Goal: Transaction & Acquisition: Book appointment/travel/reservation

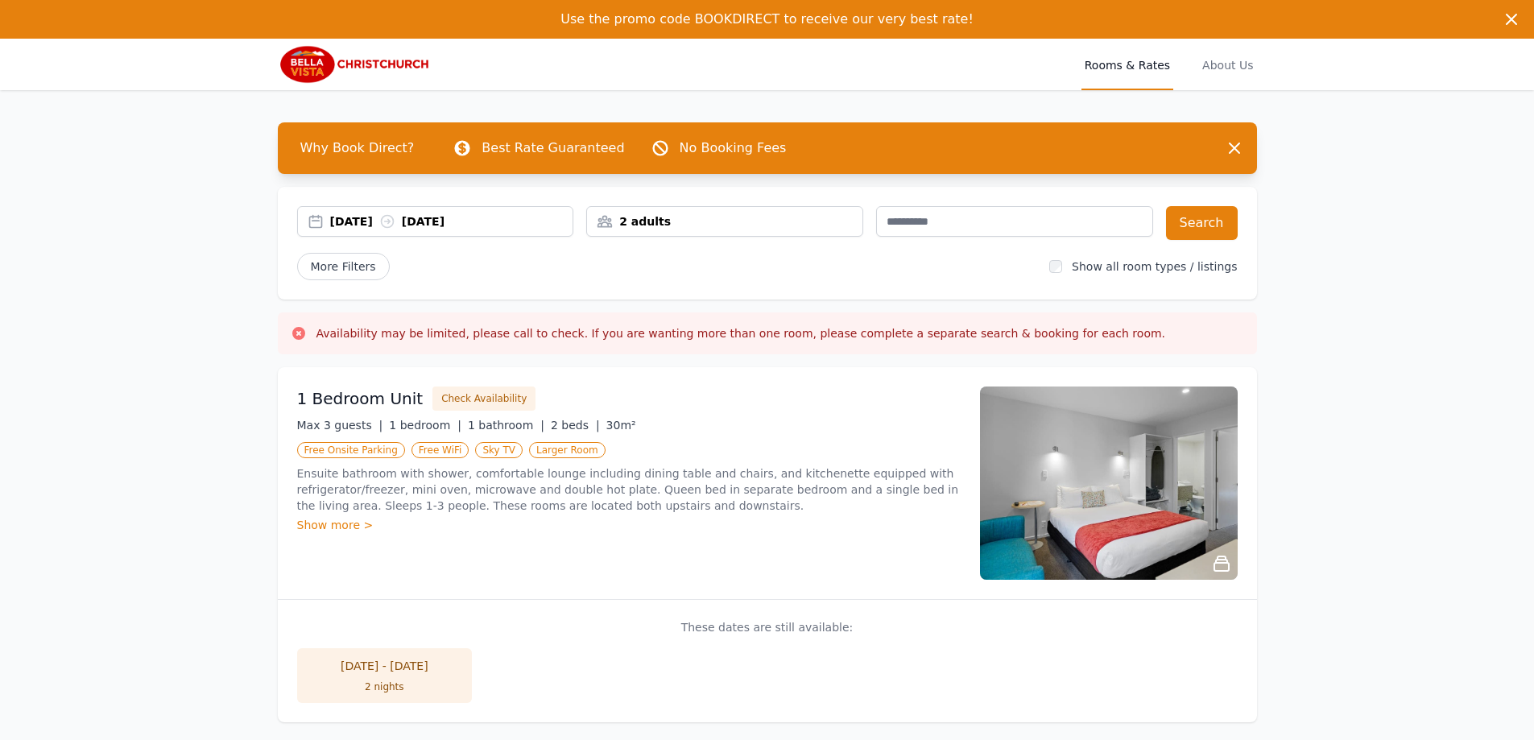
click at [670, 213] on div "2 adults" at bounding box center [724, 221] width 277 height 31
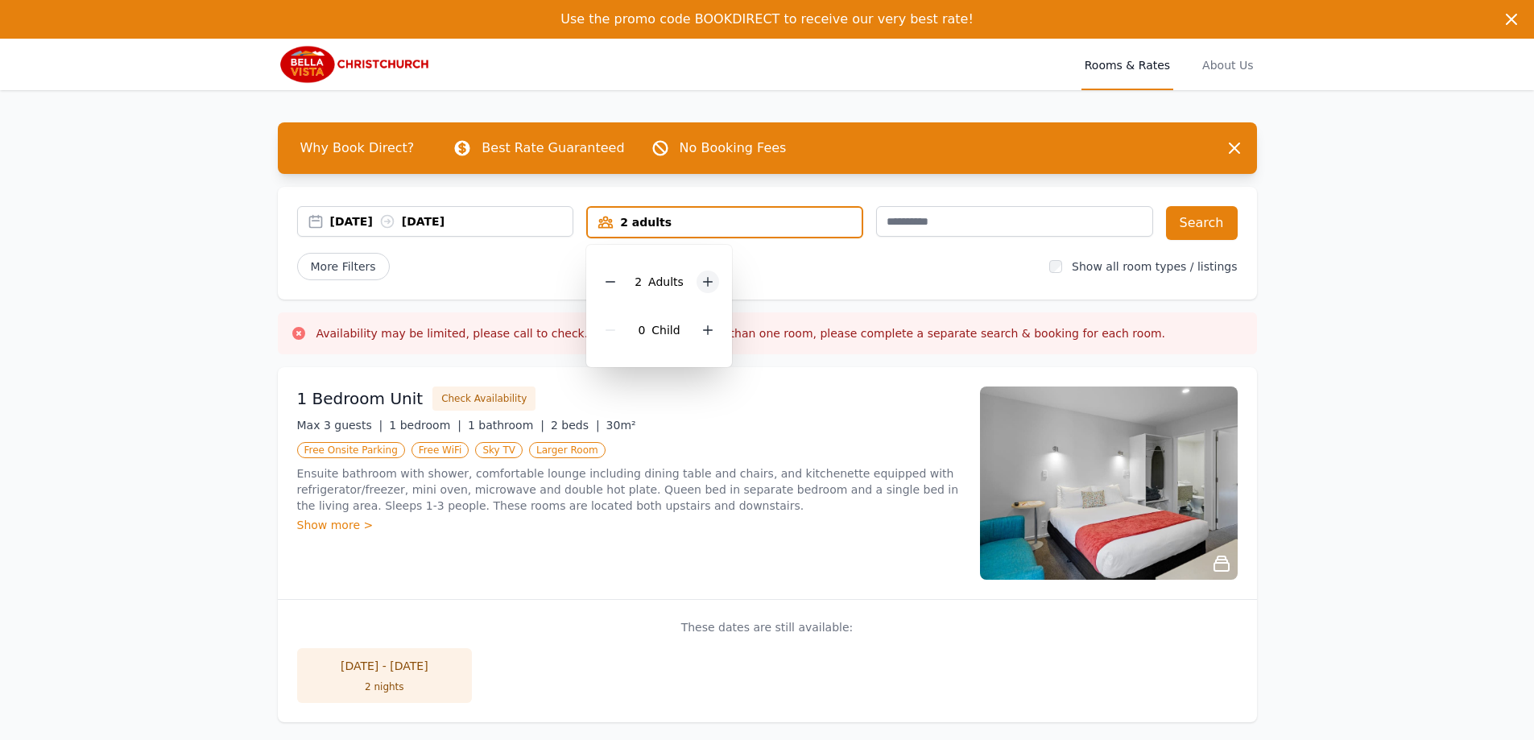
click at [708, 277] on icon at bounding box center [708, 281] width 13 height 13
click at [930, 268] on div "More Filters" at bounding box center [667, 266] width 740 height 27
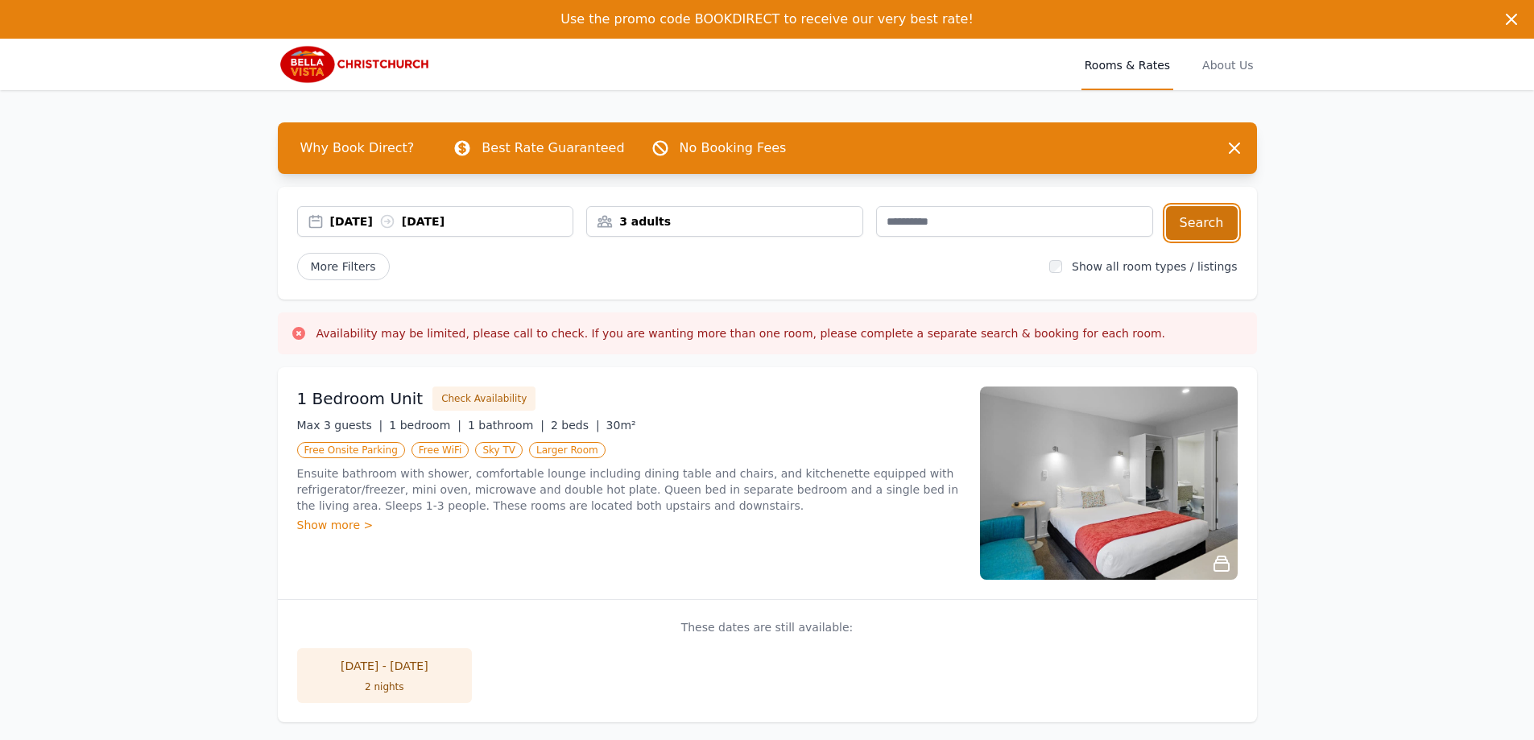
click at [1226, 224] on button "Search" at bounding box center [1202, 223] width 72 height 34
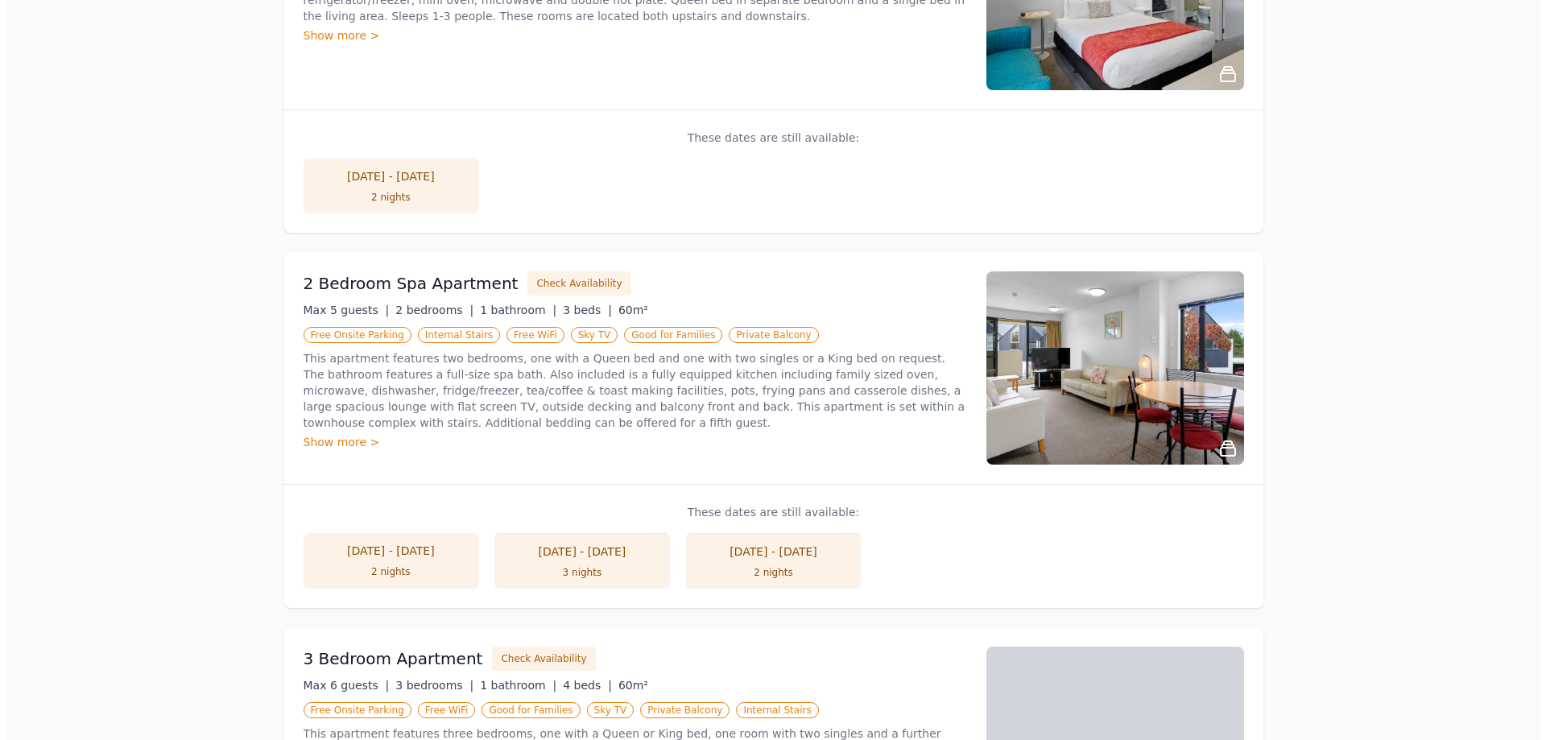
scroll to position [644, 0]
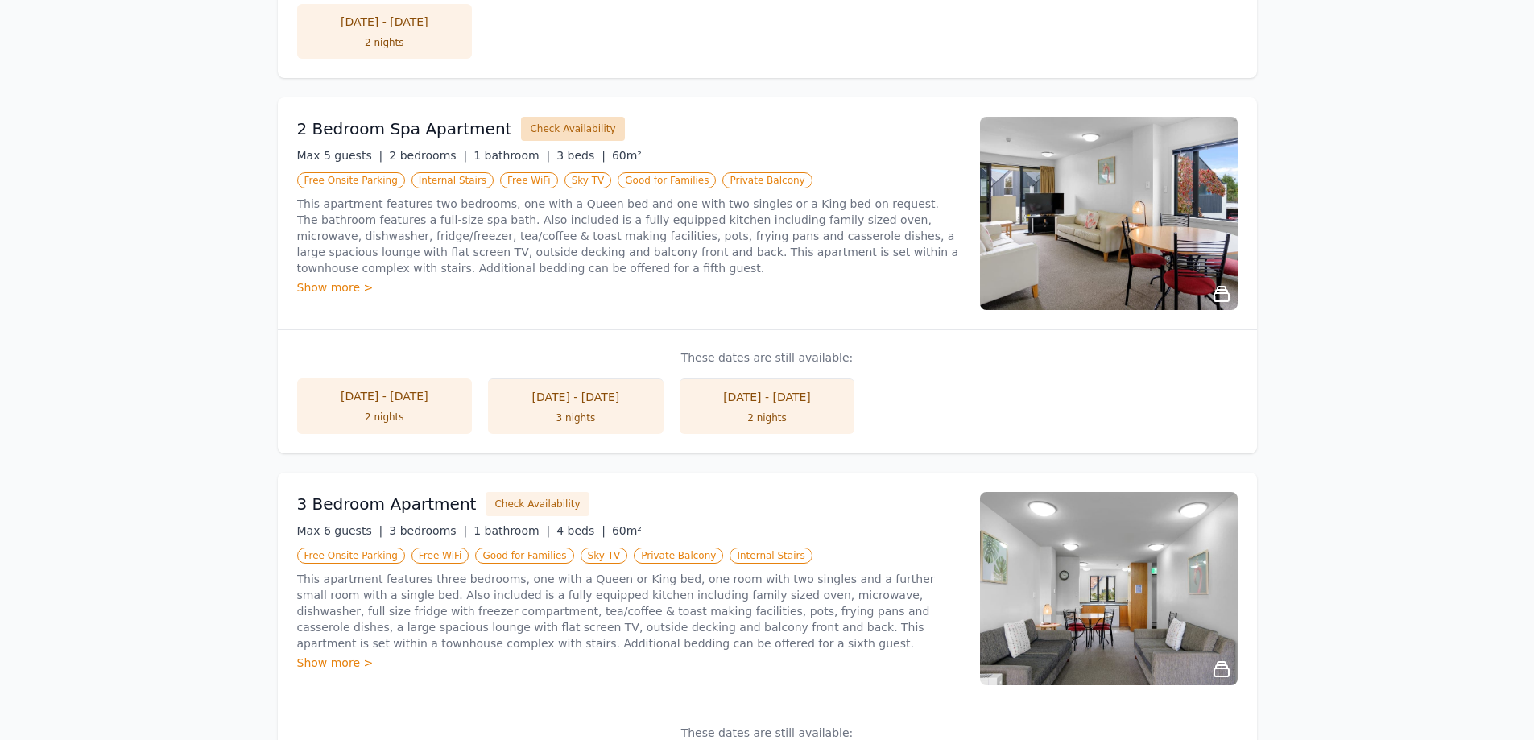
click at [546, 125] on button "Check Availability" at bounding box center [572, 129] width 103 height 24
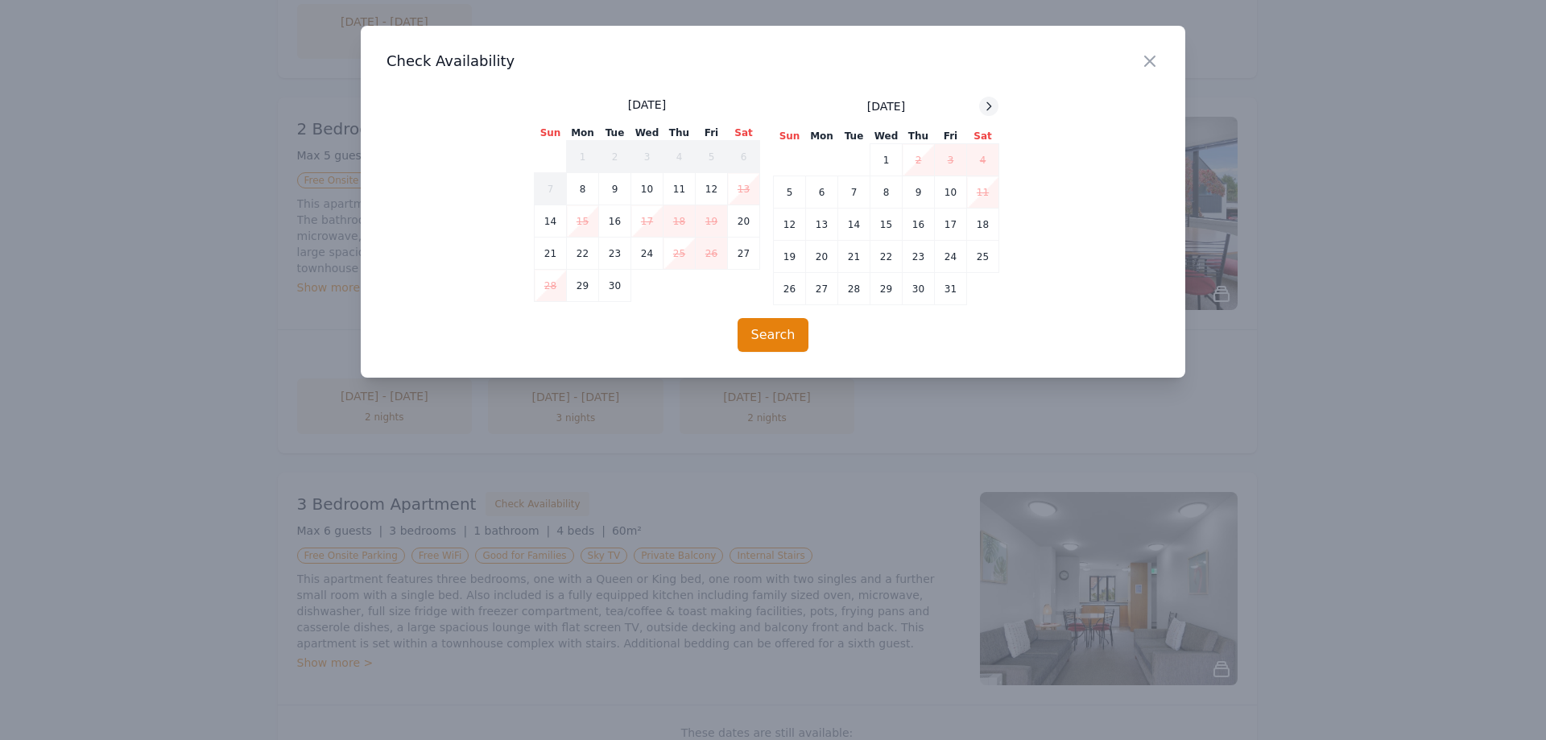
click at [992, 103] on icon at bounding box center [989, 106] width 13 height 13
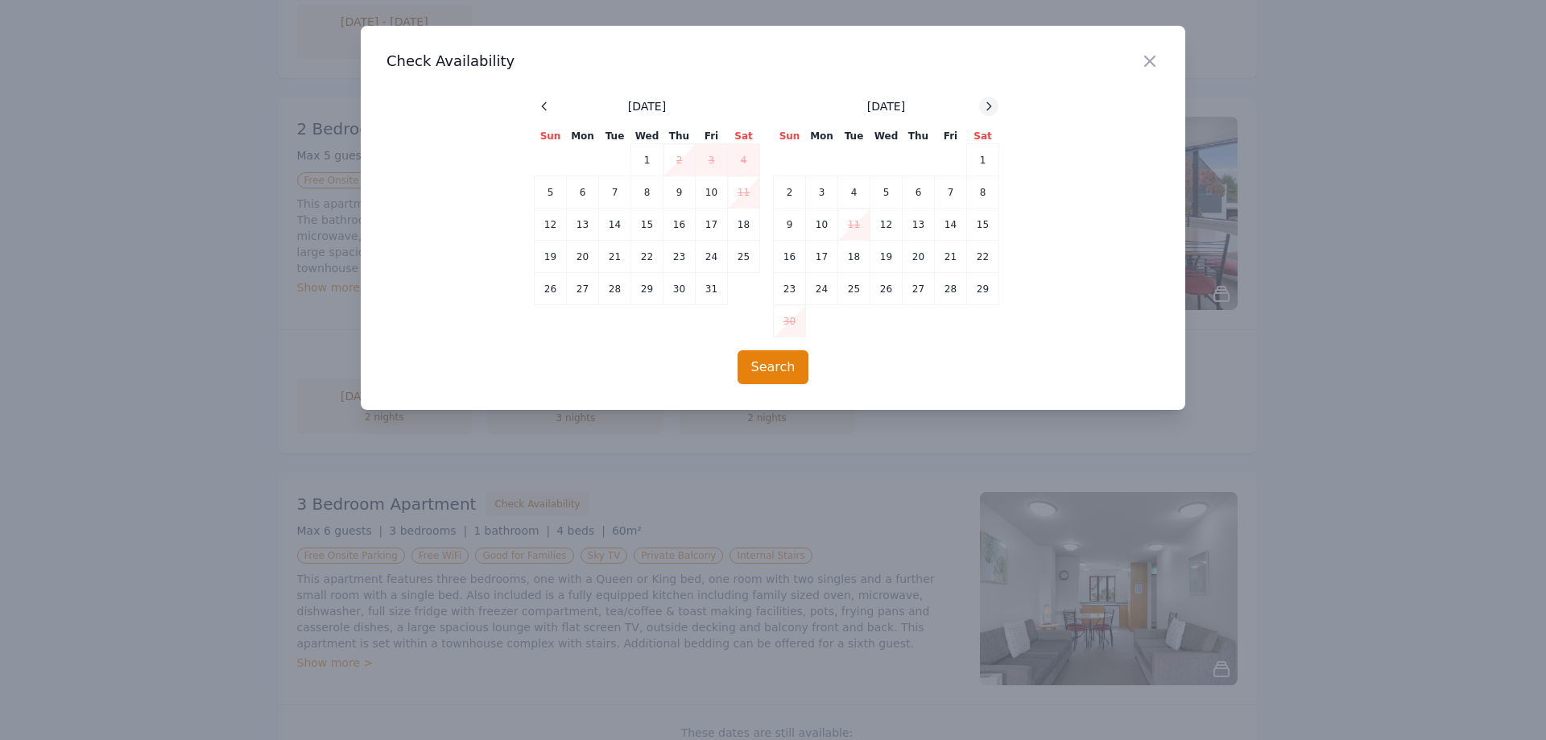
click at [992, 103] on icon at bounding box center [989, 106] width 13 height 13
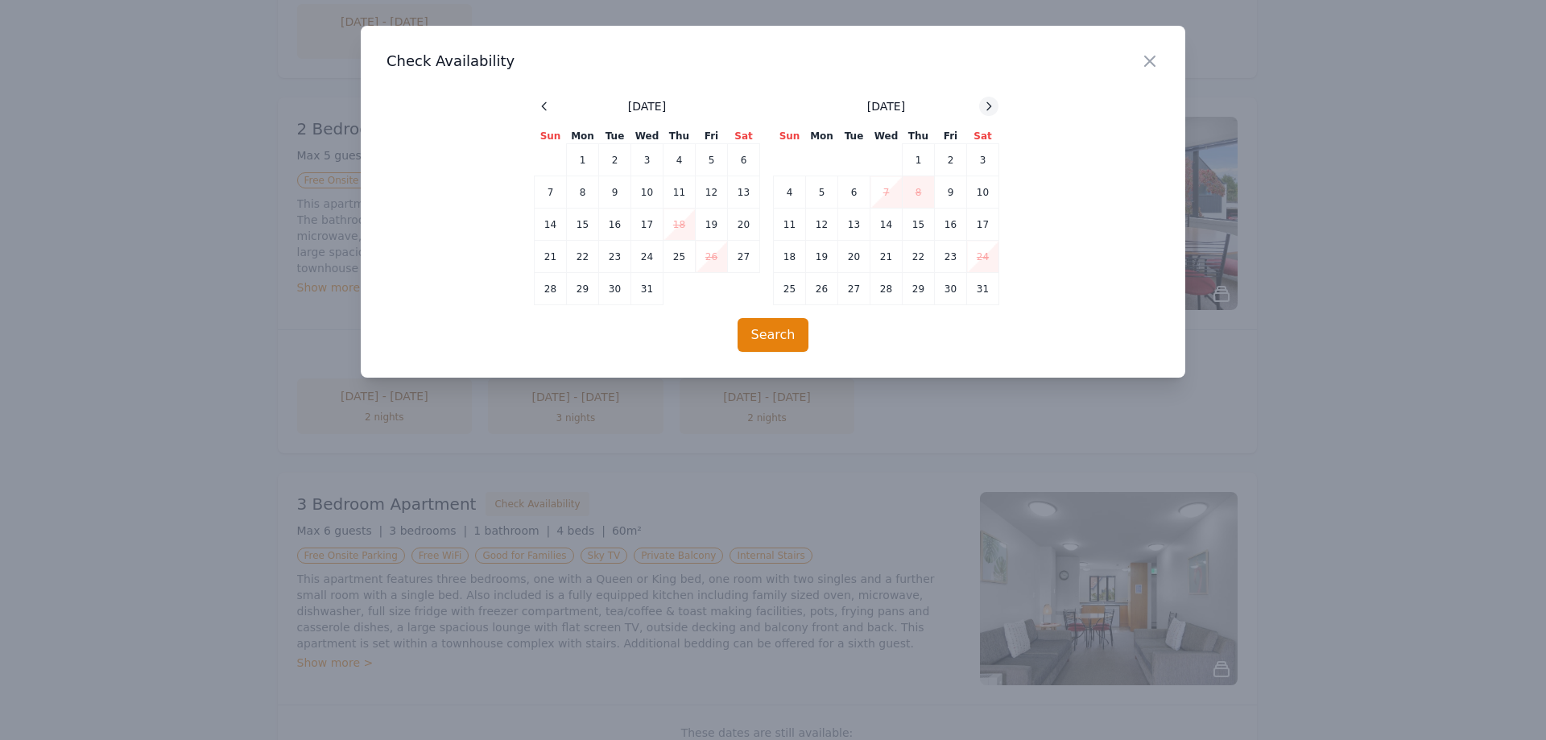
click at [992, 103] on icon at bounding box center [989, 106] width 13 height 13
click at [685, 261] on td "26" at bounding box center [680, 257] width 32 height 32
click at [793, 157] on td "1" at bounding box center [790, 160] width 32 height 32
click at [761, 340] on button "Search" at bounding box center [774, 335] width 72 height 34
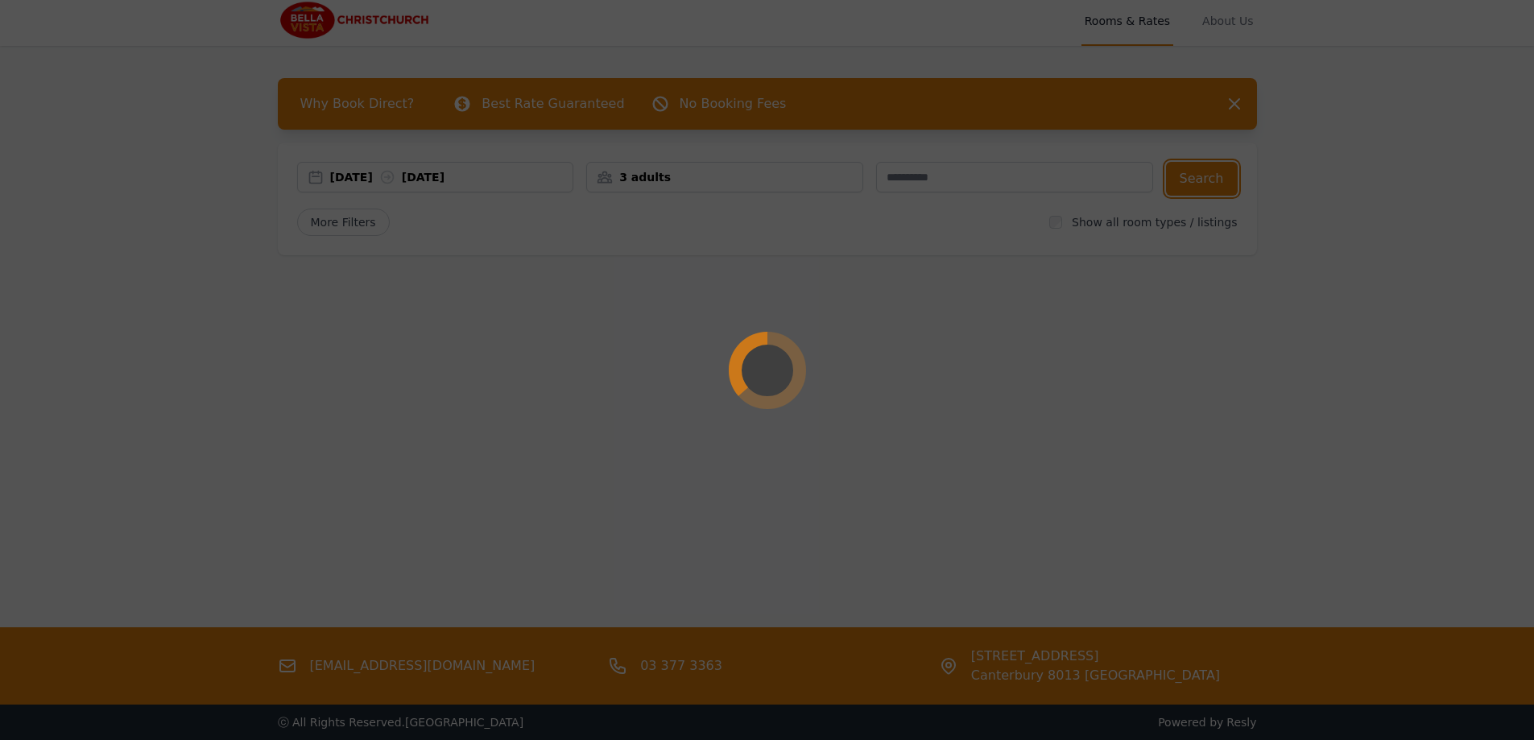
scroll to position [0, 0]
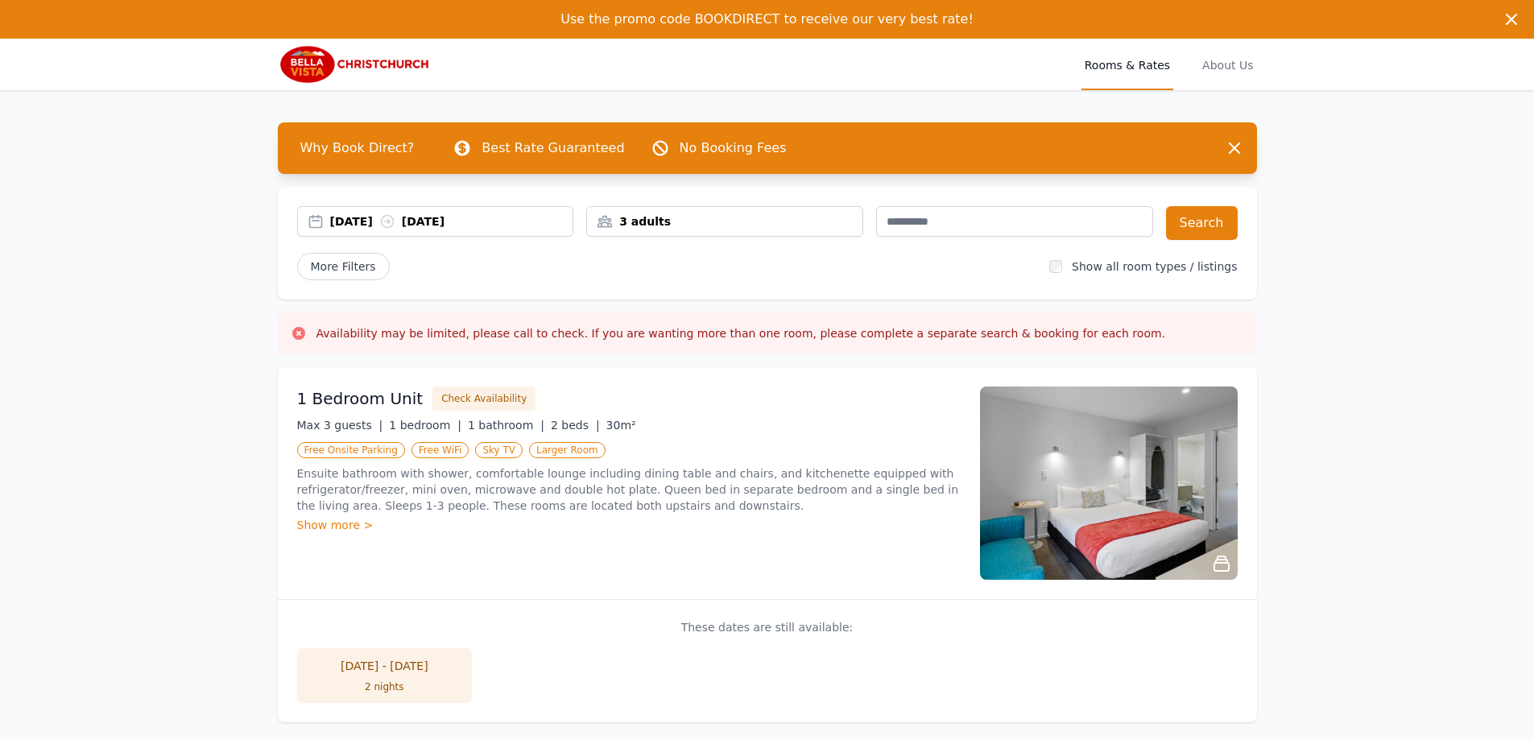
click at [325, 281] on div "[DATE] [DATE] 3 adults Search More Filters Show all room types / listings" at bounding box center [767, 243] width 979 height 113
click at [333, 268] on span "More Filters" at bounding box center [343, 266] width 93 height 27
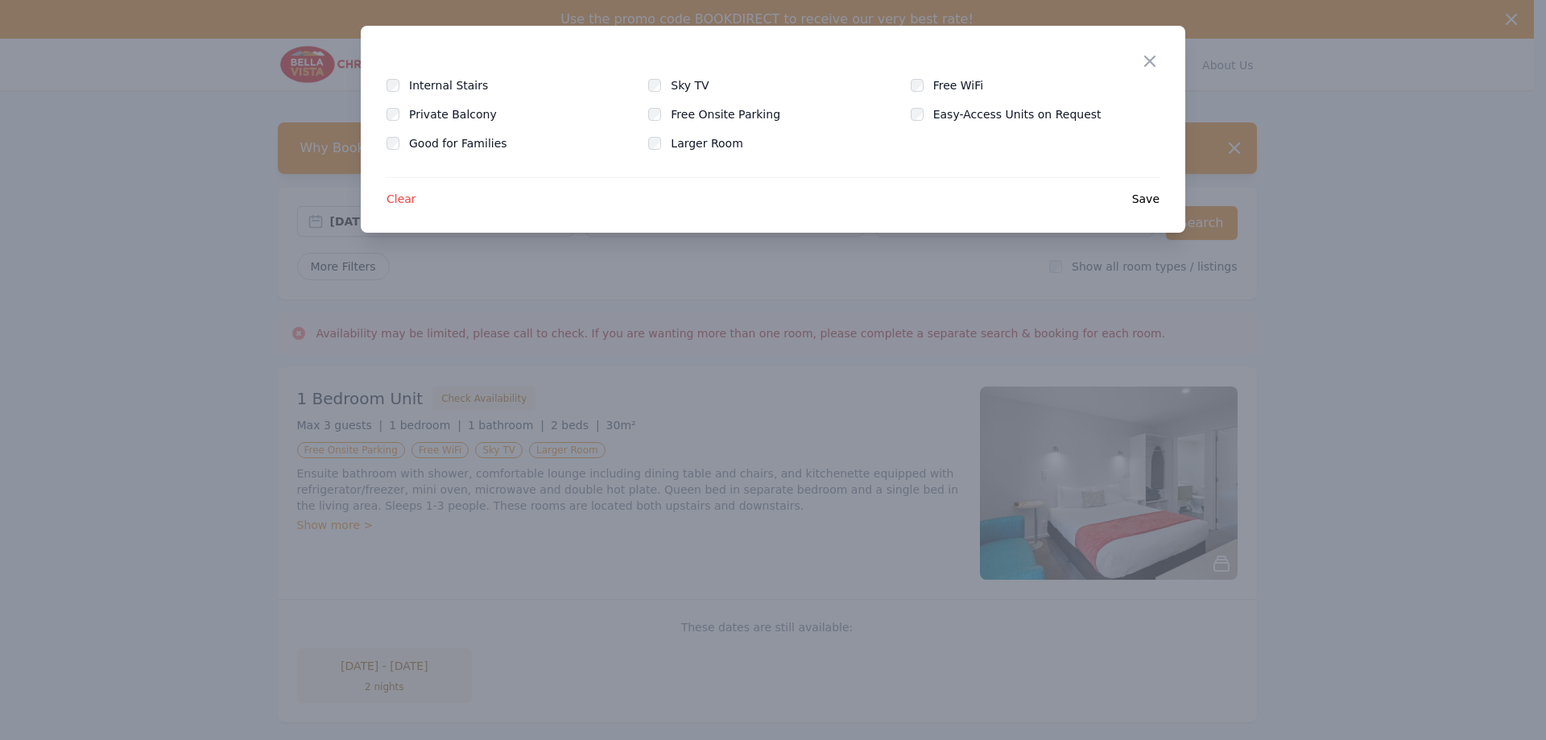
click at [333, 268] on div at bounding box center [773, 370] width 1546 height 740
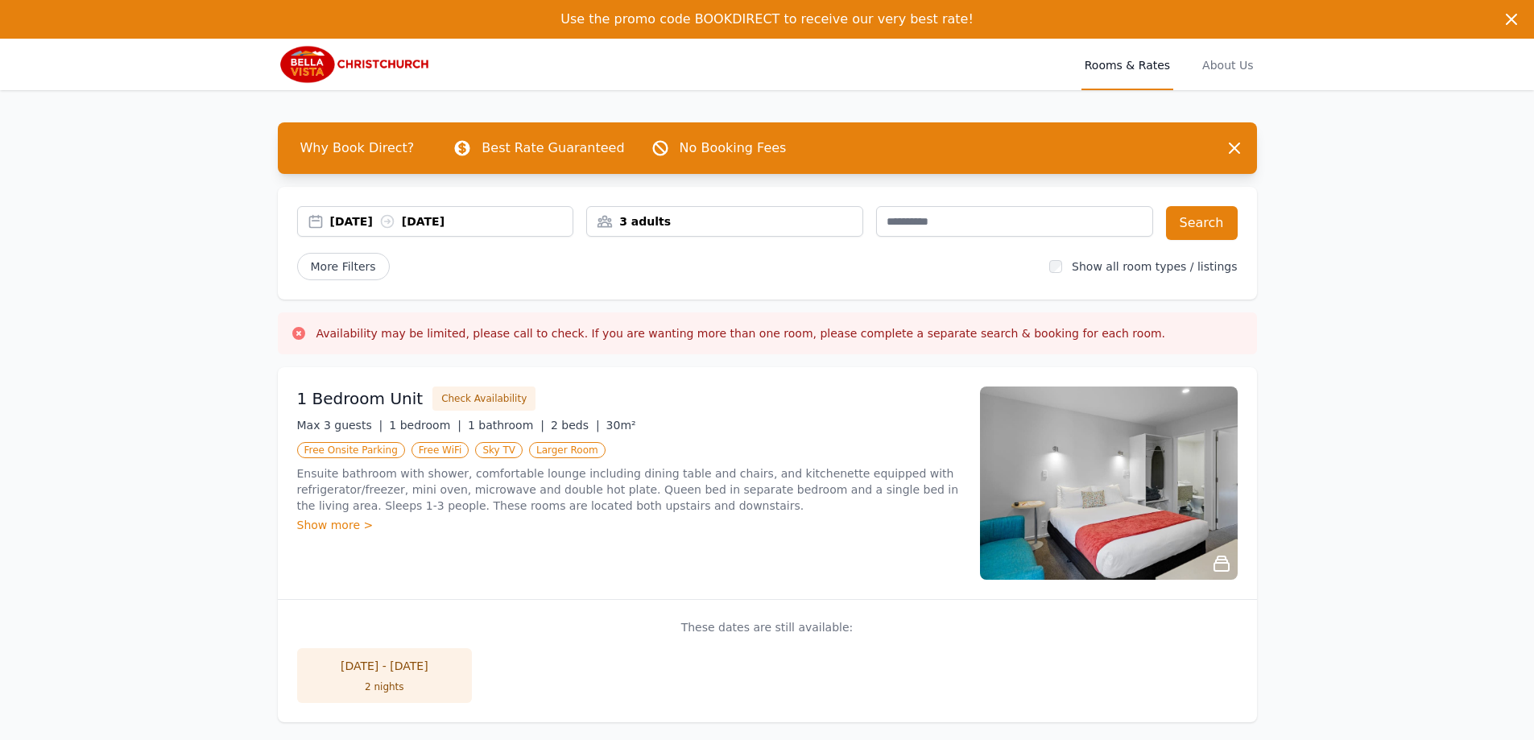
click at [1093, 279] on div "More Filters Show all room types / listings" at bounding box center [767, 266] width 941 height 27
click at [1095, 271] on label "Show all room types / listings" at bounding box center [1154, 266] width 165 height 13
click at [1082, 260] on div "Show all room types / listings" at bounding box center [1144, 267] width 188 height 16
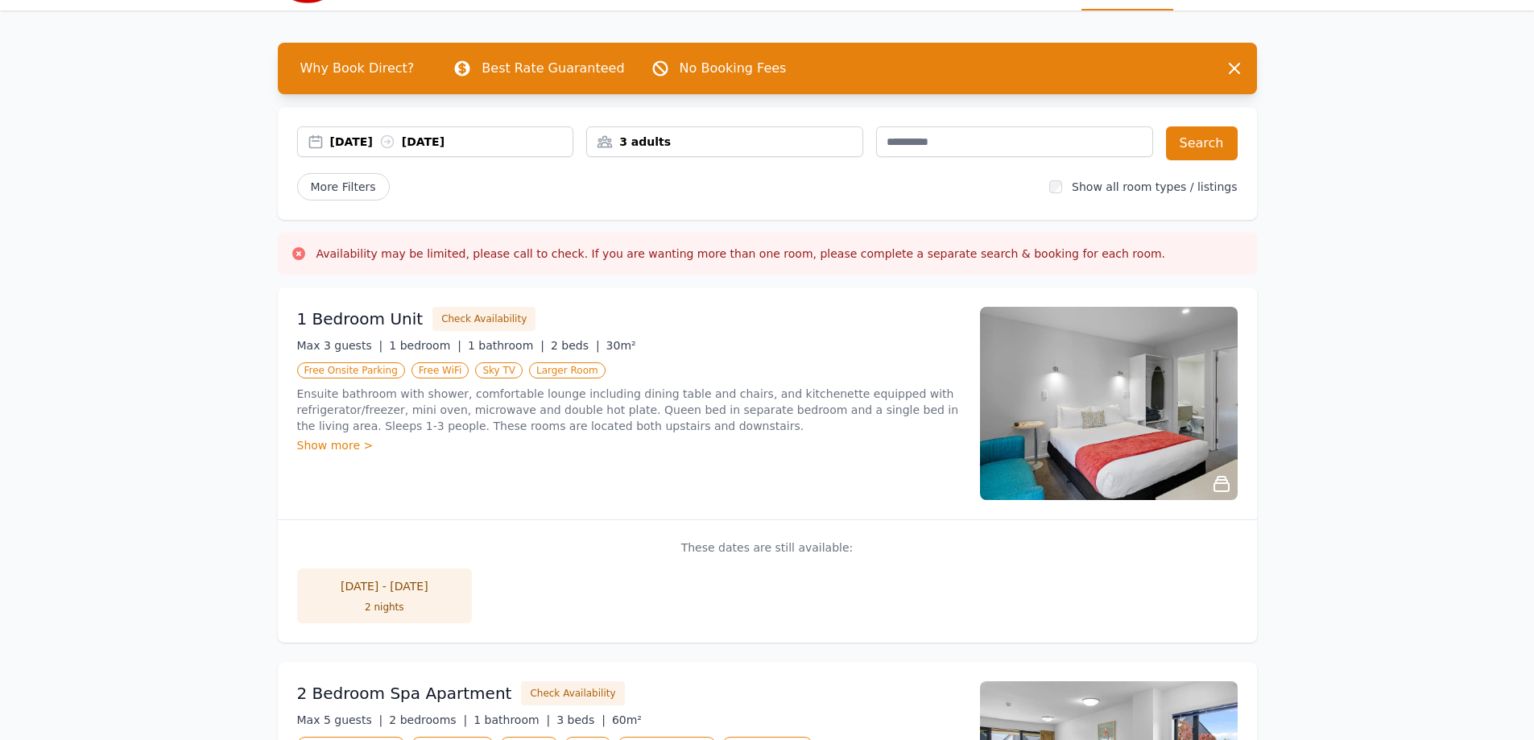
scroll to position [81, 0]
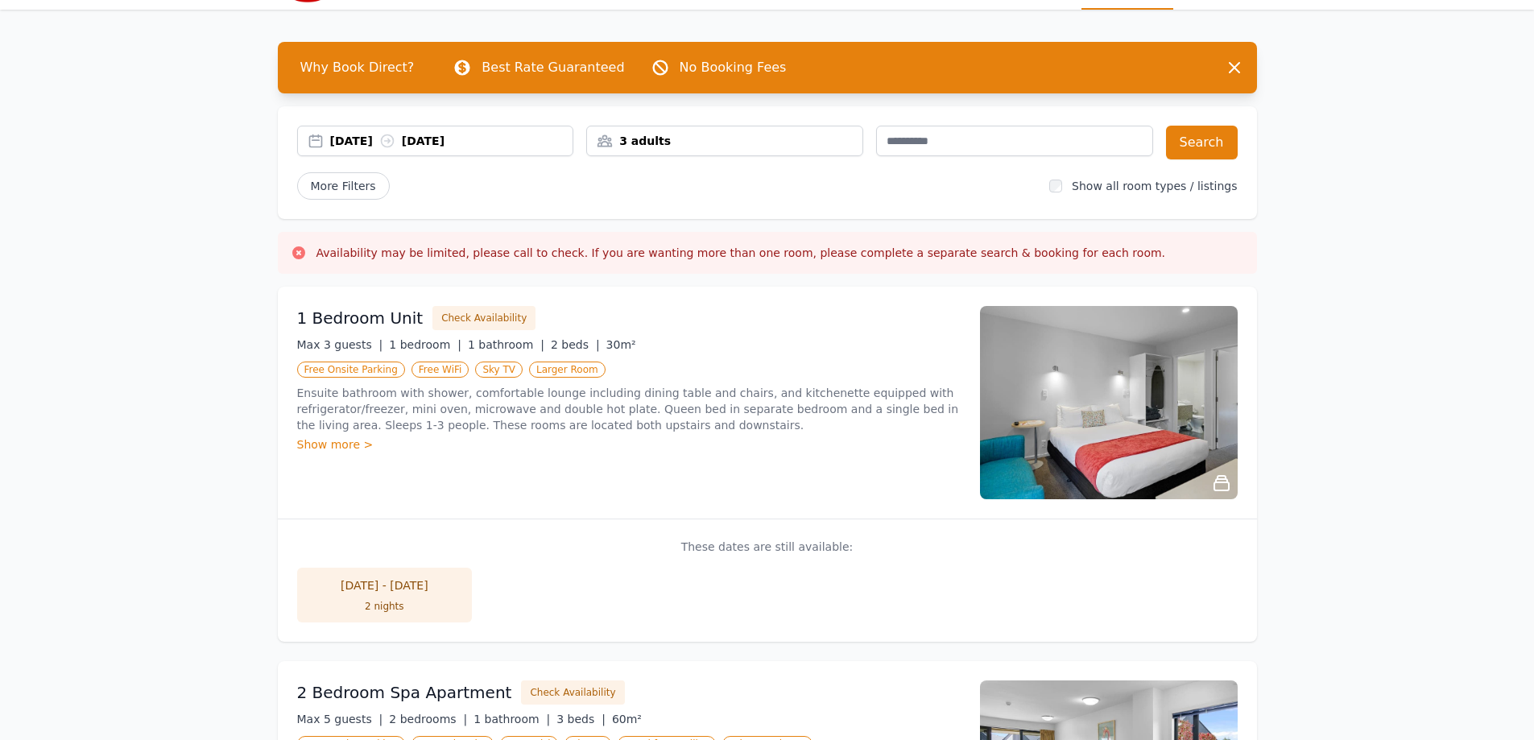
click at [1078, 185] on div "Show all room types / listings" at bounding box center [1144, 186] width 188 height 16
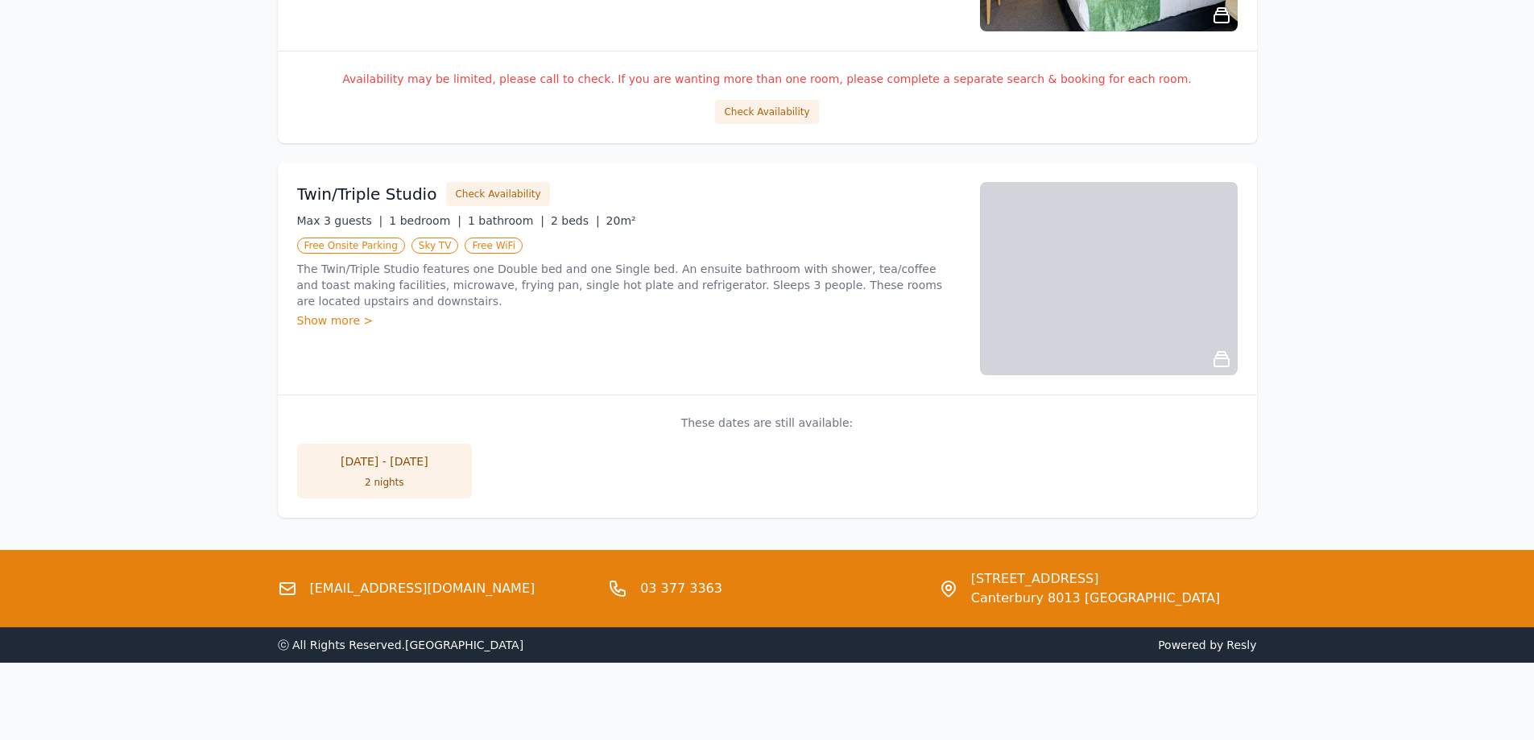
scroll to position [1534, 0]
